Goal: Information Seeking & Learning: Check status

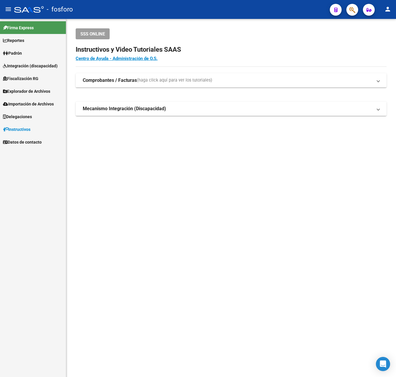
click at [134, 221] on mat-sidenav-content "SSS ONLINE Instructivos y Video Tutoriales SAAS Centro de Ayuda - Administració…" at bounding box center [231, 198] width 330 height 358
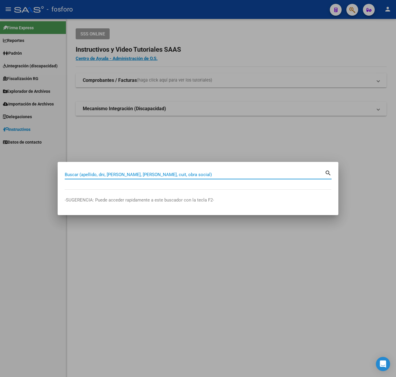
paste input "27950380689"
type input "27950380689"
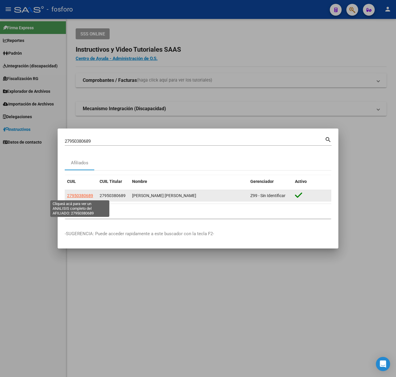
click at [83, 195] on span "27950380689" at bounding box center [80, 195] width 26 height 5
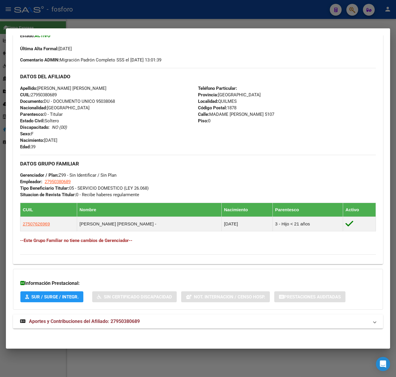
scroll to position [39, 0]
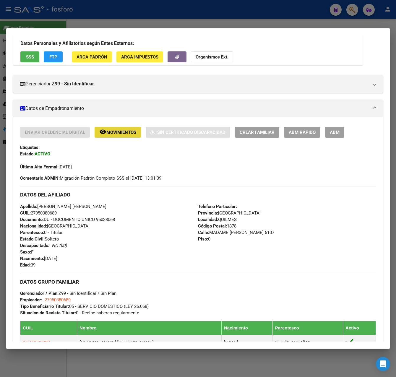
click at [133, 132] on span "Movimientos" at bounding box center [121, 132] width 30 height 5
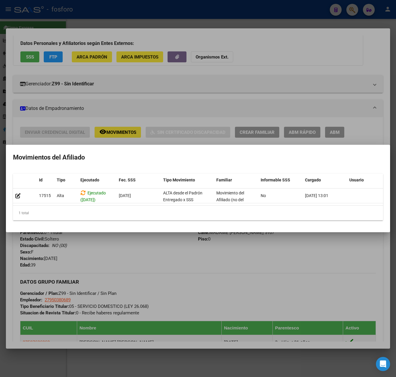
click at [157, 235] on div at bounding box center [198, 188] width 396 height 377
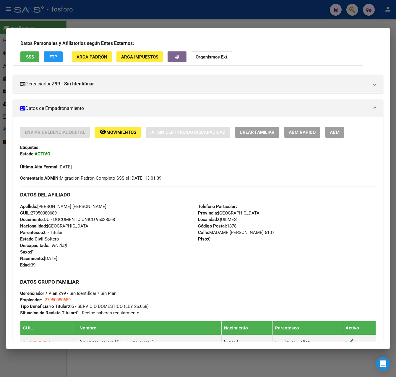
scroll to position [157, 0]
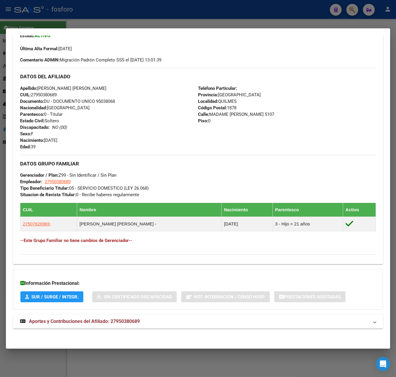
click at [143, 324] on mat-panel-title "Aportes y Contribuciones del Afiliado: 27950380689" at bounding box center [194, 321] width 348 height 7
click at [158, 23] on div at bounding box center [198, 188] width 396 height 377
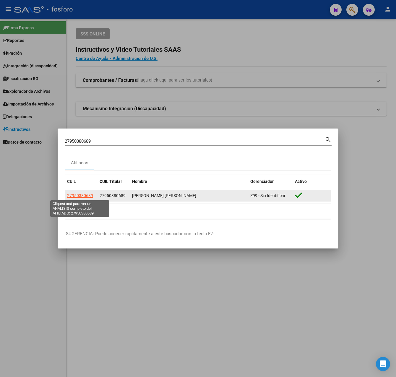
click at [80, 194] on span "27950380689" at bounding box center [80, 195] width 26 height 5
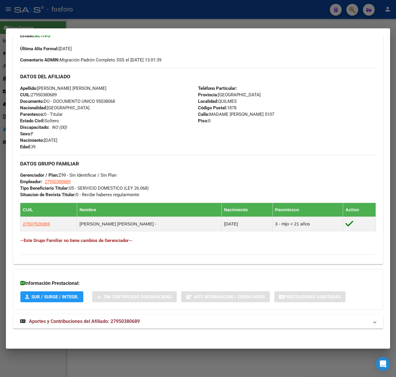
click at [126, 313] on div "DATOS PADRÓN ÁGIL: [PERSON_NAME] [PERSON_NAME] | ACTIVO | AFILIADO TITULAR Dato…" at bounding box center [198, 118] width 370 height 436
click at [128, 314] on mat-expansion-panel-header "Aportes y Contribuciones del Afiliado: 27950380689" at bounding box center [198, 321] width 370 height 14
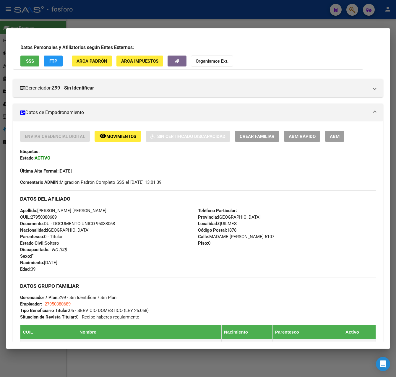
scroll to position [0, 0]
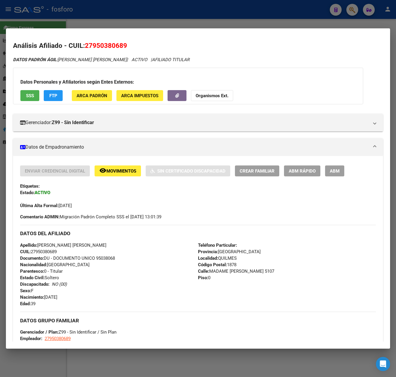
click at [119, 173] on span "Movimientos" at bounding box center [121, 170] width 30 height 5
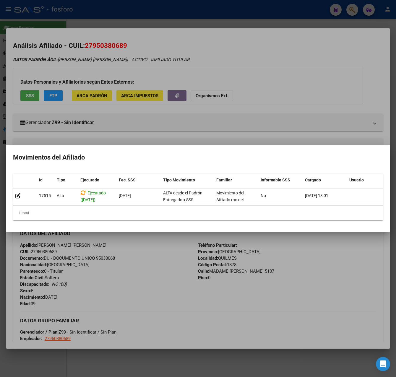
click at [162, 20] on div at bounding box center [198, 188] width 396 height 377
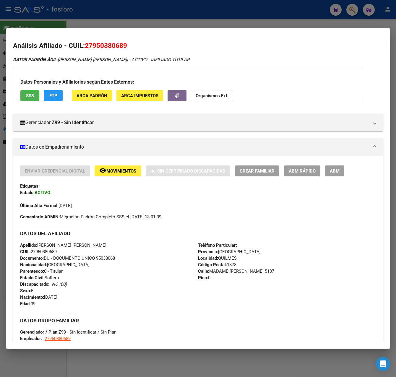
click at [162, 20] on div at bounding box center [198, 188] width 396 height 377
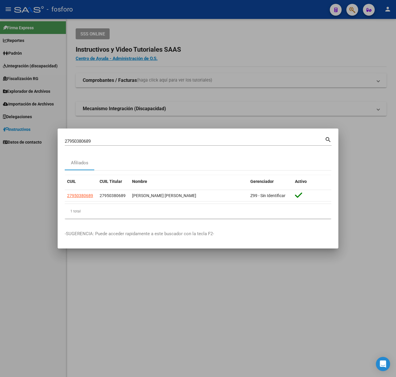
click at [134, 118] on div at bounding box center [198, 188] width 396 height 377
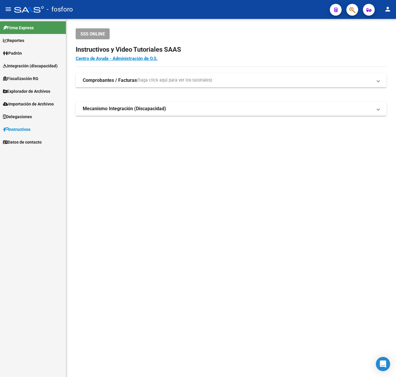
click at [37, 85] on link "Explorador de Archivos" at bounding box center [33, 91] width 66 height 13
click at [24, 128] on link "SSS" at bounding box center [33, 129] width 66 height 13
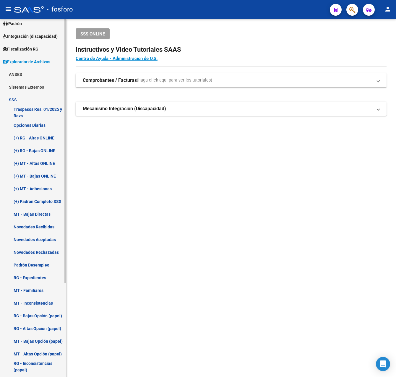
scroll to position [59, 0]
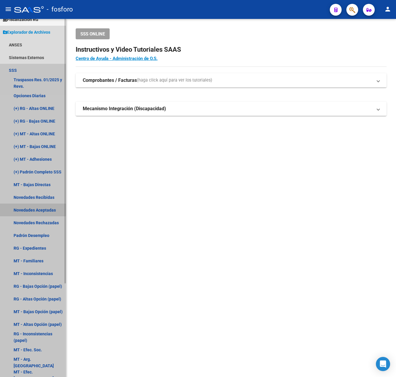
click at [44, 209] on link "Novedades Aceptadas" at bounding box center [33, 209] width 66 height 13
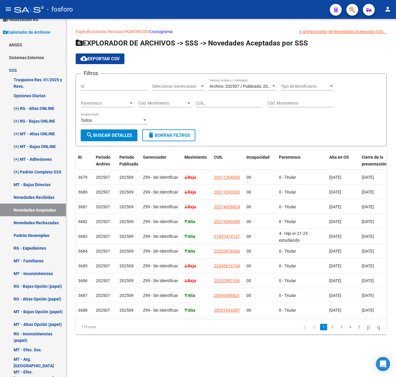
click at [203, 102] on input "CUIL" at bounding box center [229, 103] width 67 height 5
paste input "27-95038068-9"
type input "27-95038068-9"
click at [117, 132] on button "search Buscar Detalles" at bounding box center [109, 135] width 57 height 12
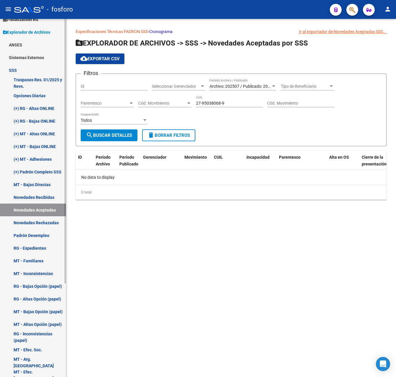
click at [33, 225] on link "Novedades Rechazadas" at bounding box center [33, 222] width 66 height 13
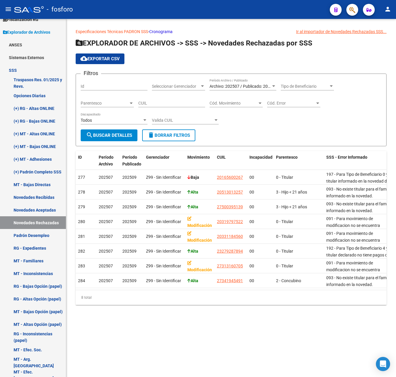
click at [165, 106] on div "CUIL" at bounding box center [171, 101] width 67 height 12
click at [165, 100] on div "CUIL" at bounding box center [171, 101] width 67 height 12
paste input "27-95038068-9"
type input "27-95038068-9"
click at [99, 142] on form "Filtros Id Seleccionar Gerenciador Seleccionar Gerenciador Archivo: 202507 / Pu…" at bounding box center [231, 110] width 311 height 73
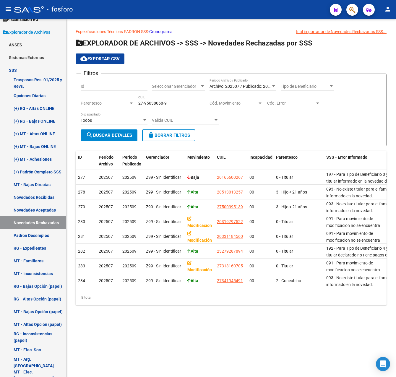
click at [101, 138] on span "search Buscar Detalles" at bounding box center [109, 135] width 46 height 5
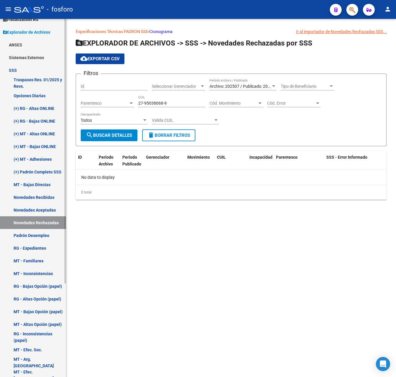
click at [37, 199] on link "Novedades Recibidas" at bounding box center [33, 197] width 66 height 13
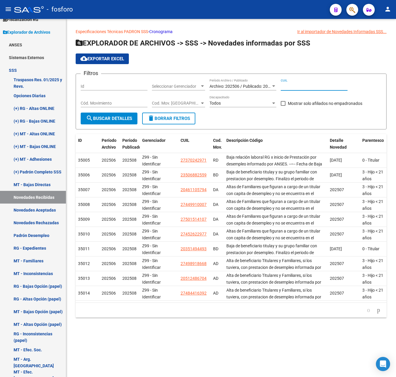
click at [294, 84] on input "CUIL" at bounding box center [313, 86] width 67 height 5
paste input "27-95038068-9"
type input "27-95038068-9"
click at [128, 120] on span "search Buscar Detalles" at bounding box center [109, 118] width 46 height 5
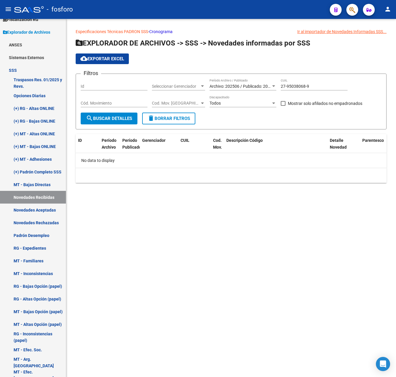
click at [206, 221] on mat-sidenav-content "Especificaciones Técnicas PADRON SSS - Cronograma Ir al importador [PERSON_NAME…" at bounding box center [231, 198] width 330 height 358
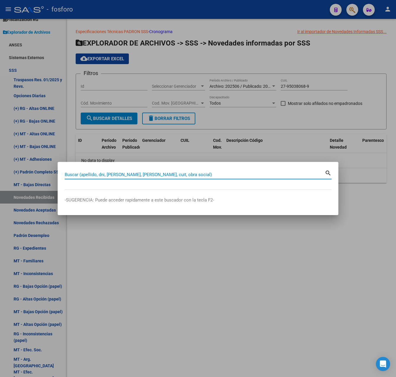
paste input "27950380689"
type input "27950380689"
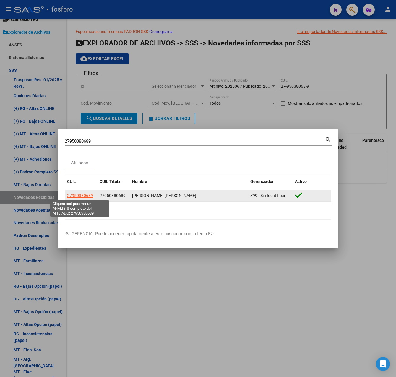
click at [85, 194] on span "27950380689" at bounding box center [80, 195] width 26 height 5
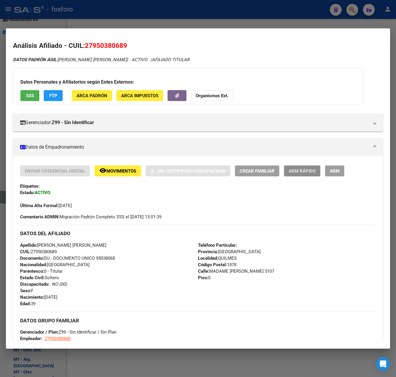
click at [306, 172] on span "ABM Rápido" at bounding box center [301, 170] width 27 height 5
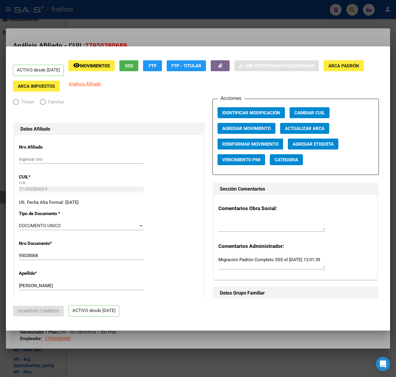
radio input "true"
type input "27-95038068-9"
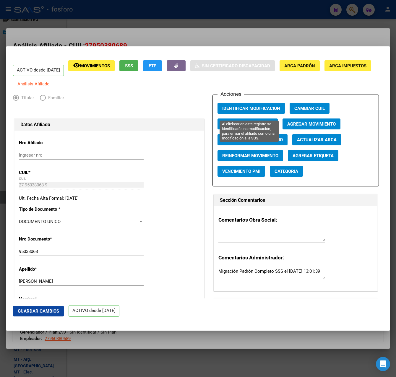
click at [264, 111] on span "Identificar Modificación" at bounding box center [251, 108] width 58 height 5
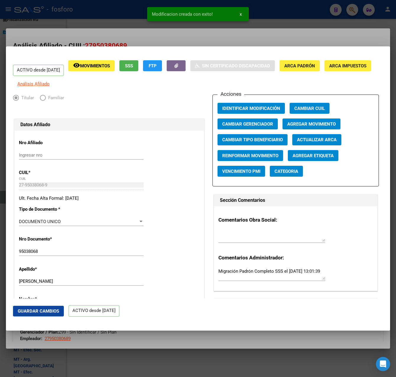
click at [294, 38] on div at bounding box center [198, 188] width 396 height 377
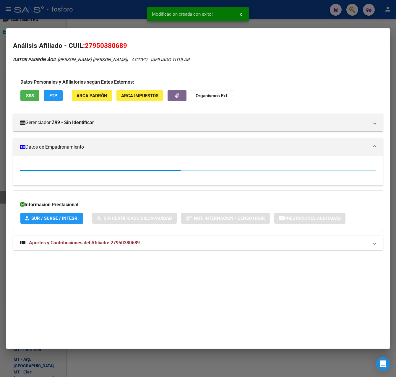
click at [294, 25] on div at bounding box center [198, 188] width 396 height 377
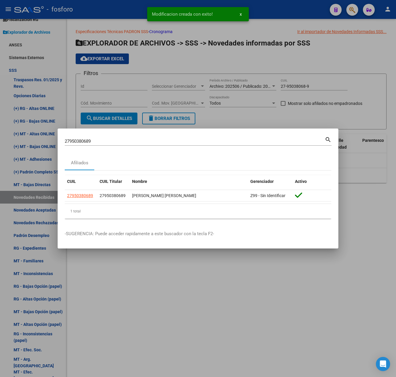
click at [281, 43] on div at bounding box center [198, 188] width 396 height 377
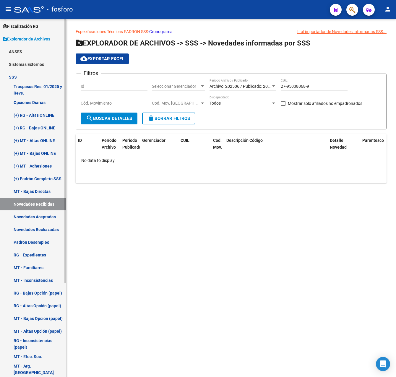
scroll to position [65, 0]
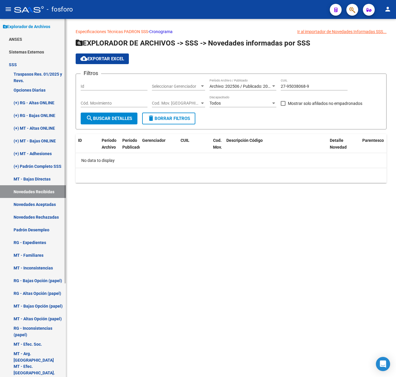
click at [75, 203] on mat-sidenav-container "Firma Express Reportes Padrón Traspasos x O.S. Traspasos x Gerenciador Traspaso…" at bounding box center [198, 198] width 396 height 358
drag, startPoint x: 143, startPoint y: 162, endPoint x: 147, endPoint y: 162, distance: 3.8
click at [160, 162] on div "No data to display" at bounding box center [231, 160] width 311 height 15
drag, startPoint x: 114, startPoint y: 161, endPoint x: 77, endPoint y: 128, distance: 49.2
click at [77, 128] on div "Especificaciones Técnicas PADRON SSS - Cronograma Ir al importador [PERSON_NAME…" at bounding box center [231, 105] width 311 height 154
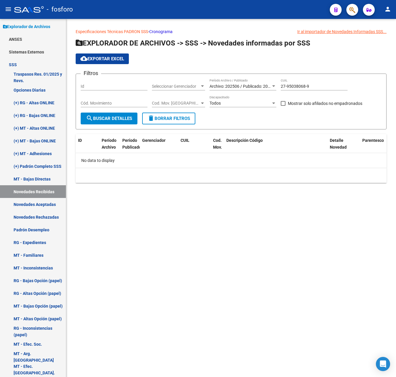
drag, startPoint x: 77, startPoint y: 128, endPoint x: 134, endPoint y: 170, distance: 70.6
click at [134, 170] on div "10 total 1" at bounding box center [231, 175] width 311 height 15
drag, startPoint x: 127, startPoint y: 161, endPoint x: 78, endPoint y: 141, distance: 52.6
click at [78, 141] on div "ID Período Archivo Período Publicado Gerenciador CUIL Cod. Mov. Descripción Cód…" at bounding box center [231, 158] width 311 height 49
drag, startPoint x: 78, startPoint y: 141, endPoint x: 122, endPoint y: 164, distance: 49.8
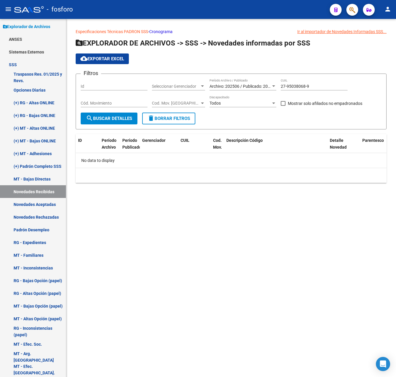
click at [123, 164] on div "No data to display" at bounding box center [231, 160] width 311 height 15
drag, startPoint x: 107, startPoint y: 157, endPoint x: 77, endPoint y: 144, distance: 33.2
click at [77, 144] on div "ID Período Archivo Período Publicado Gerenciador CUIL Cod. Mov. Descripción Cód…" at bounding box center [231, 158] width 311 height 49
drag, startPoint x: 77, startPoint y: 144, endPoint x: 125, endPoint y: 170, distance: 54.3
click at [125, 170] on div "10 total 1" at bounding box center [231, 175] width 311 height 15
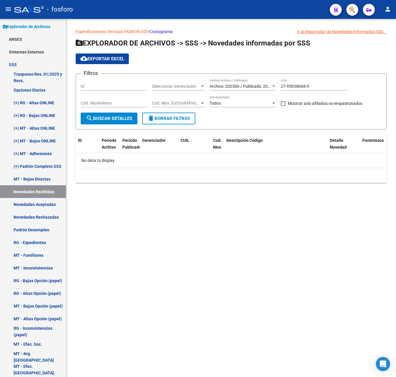
drag, startPoint x: 125, startPoint y: 162, endPoint x: 74, endPoint y: 142, distance: 53.8
click at [74, 142] on div "Especificaciones Técnicas PADRON SSS - Cronograma Ir al importador [PERSON_NAME…" at bounding box center [231, 110] width 330 height 183
drag, startPoint x: 74, startPoint y: 142, endPoint x: 119, endPoint y: 162, distance: 48.9
click at [119, 162] on div "No data to display" at bounding box center [231, 160] width 311 height 15
drag, startPoint x: 118, startPoint y: 164, endPoint x: 72, endPoint y: 139, distance: 52.5
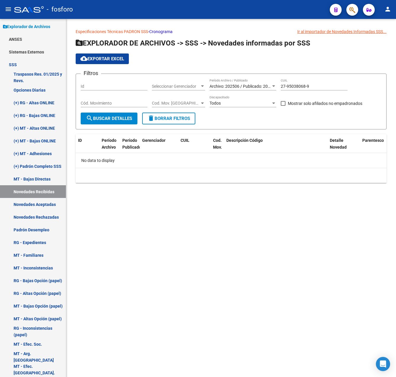
click at [72, 139] on div "Especificaciones Técnicas PADRON SSS - Cronograma Ir al importador [PERSON_NAME…" at bounding box center [231, 110] width 330 height 183
drag, startPoint x: 72, startPoint y: 139, endPoint x: 128, endPoint y: 163, distance: 60.4
click at [128, 163] on div "No data to display" at bounding box center [231, 160] width 311 height 15
drag, startPoint x: 124, startPoint y: 164, endPoint x: 79, endPoint y: 141, distance: 50.4
click at [79, 141] on div "ID Período Archivo Período Publicado Gerenciador CUIL Cod. Mov. Descripción Cód…" at bounding box center [231, 158] width 311 height 49
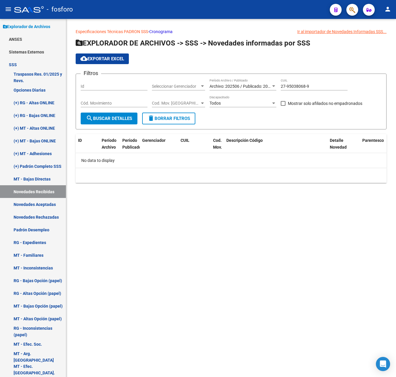
drag, startPoint x: 79, startPoint y: 141, endPoint x: 128, endPoint y: 166, distance: 54.7
click at [128, 166] on div "No data to display" at bounding box center [231, 160] width 311 height 15
click at [127, 159] on div "No data to display" at bounding box center [231, 160] width 311 height 15
drag, startPoint x: 98, startPoint y: 143, endPoint x: 77, endPoint y: 141, distance: 20.7
click at [77, 141] on div "ID Período Archivo Período Publicado Gerenciador CUIL Cod. Mov. Descripción Cód…" at bounding box center [231, 158] width 311 height 49
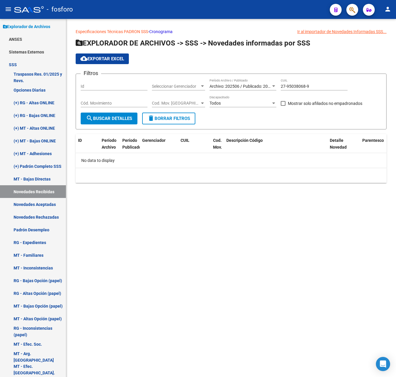
drag, startPoint x: 77, startPoint y: 141, endPoint x: 121, endPoint y: 162, distance: 48.3
click at [121, 162] on div "No data to display" at bounding box center [231, 160] width 311 height 15
drag, startPoint x: 117, startPoint y: 162, endPoint x: 71, endPoint y: 139, distance: 51.8
click at [71, 139] on div "Especificaciones Técnicas PADRON SSS - Cronograma Ir al importador [PERSON_NAME…" at bounding box center [231, 110] width 330 height 183
drag, startPoint x: 71, startPoint y: 139, endPoint x: 120, endPoint y: 162, distance: 54.7
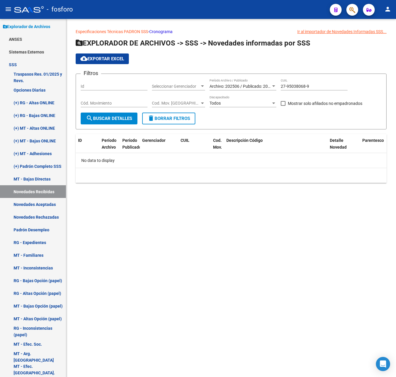
click at [120, 162] on div "No data to display" at bounding box center [231, 160] width 311 height 15
click at [97, 217] on mat-sidenav-content "Especificaciones Técnicas PADRON SSS - Cronograma Ir al importador [PERSON_NAME…" at bounding box center [231, 198] width 330 height 358
